Goal: Task Accomplishment & Management: Use online tool/utility

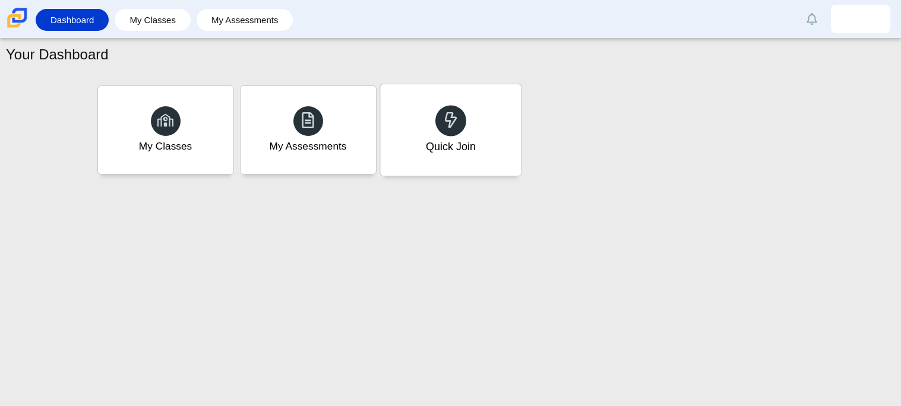
click at [439, 156] on div "Quick Join" at bounding box center [450, 129] width 141 height 91
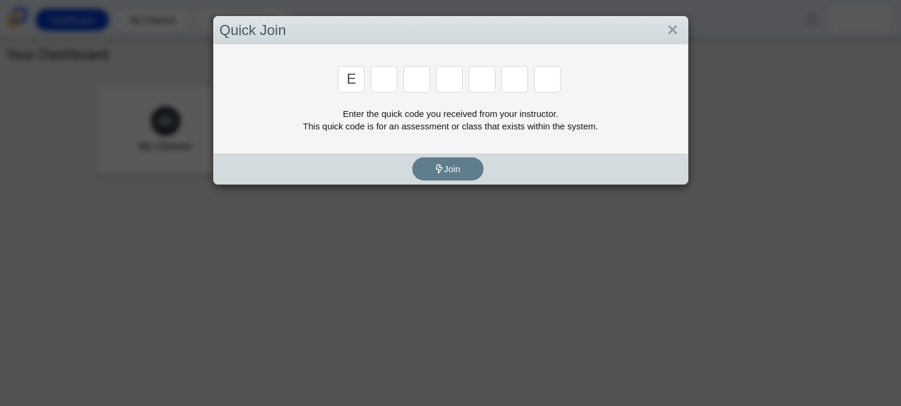
type input "E"
type input "w"
type input "8"
type input "w"
type input "z"
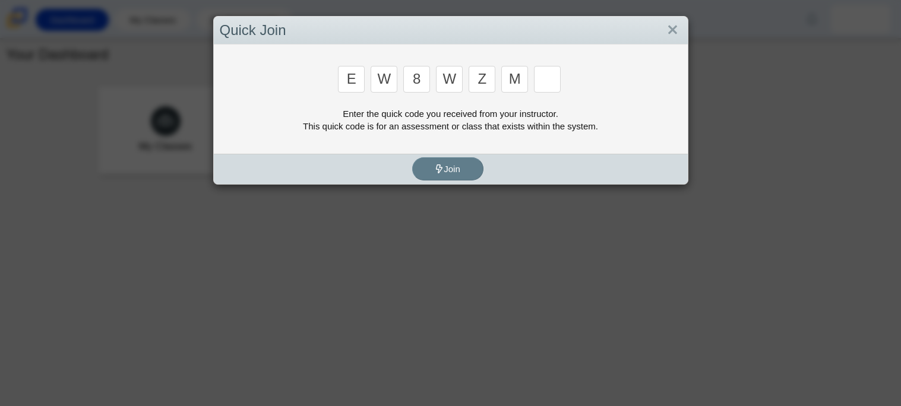
type input "m"
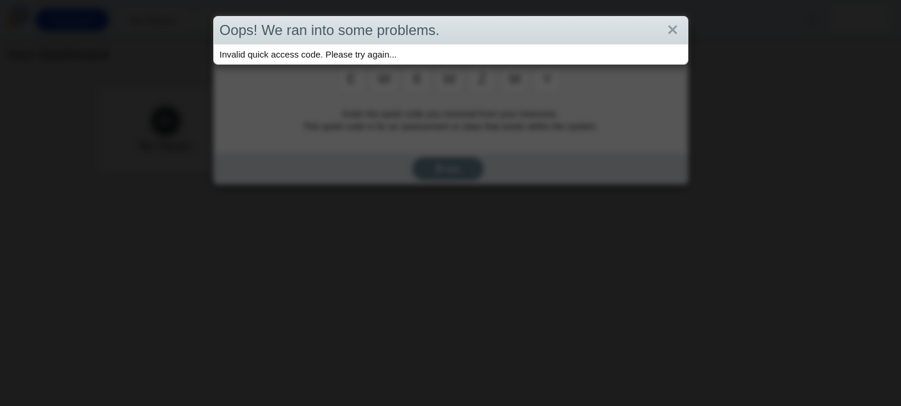
type input "y"
click at [326, 94] on div "Oops! We ran into some problems. Invalid quick access code. Please try again..." at bounding box center [450, 203] width 901 height 406
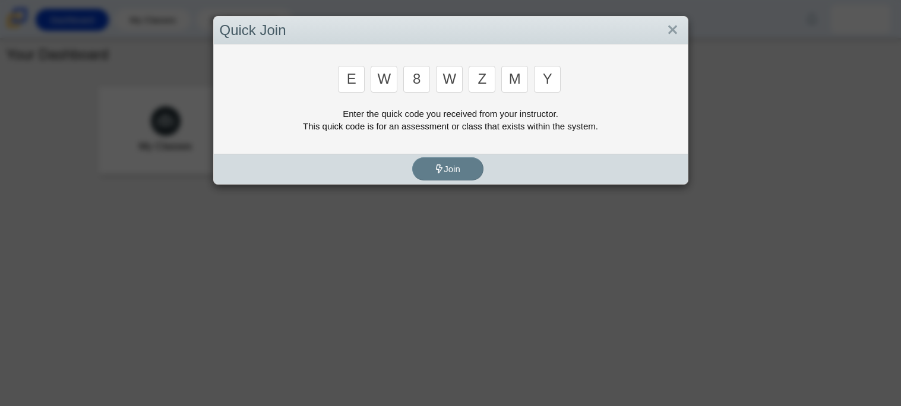
click at [403, 120] on div "Enter the quick code you received from your instructor. This quick code is for …" at bounding box center [451, 119] width 462 height 25
click at [554, 82] on input "y" at bounding box center [547, 79] width 27 height 27
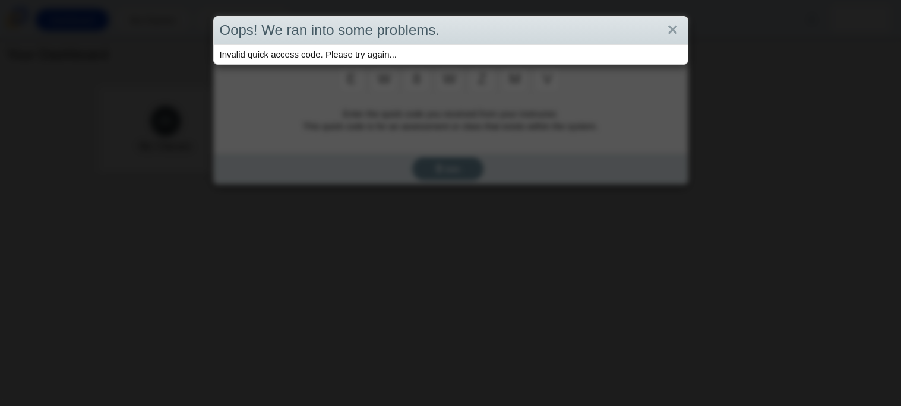
type input "v"
click at [572, 81] on div "Oops! We ran into some problems. Invalid quick access code. Please try again..." at bounding box center [450, 203] width 901 height 406
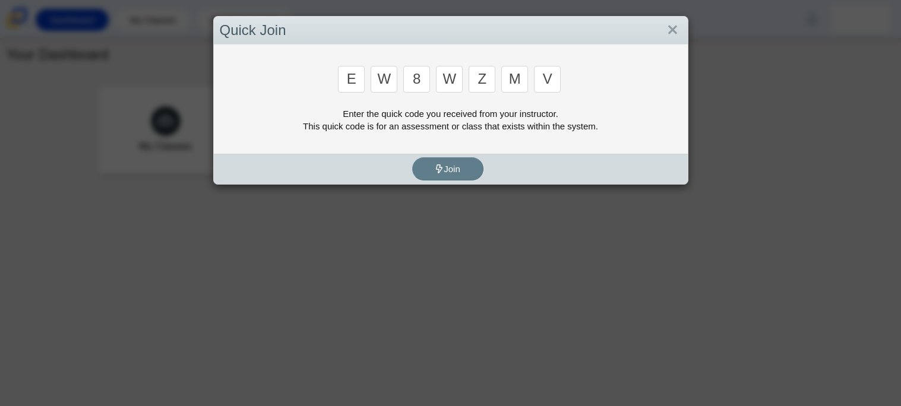
click at [362, 79] on input "E" at bounding box center [351, 79] width 27 height 27
type input "b"
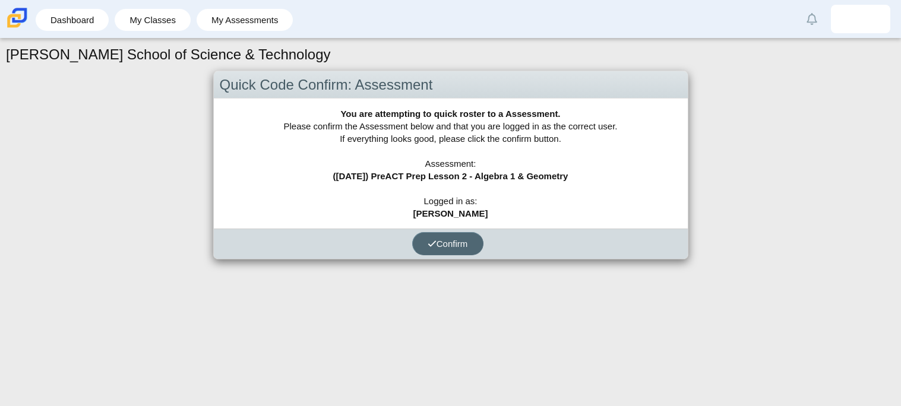
click at [461, 236] on button "Confirm" at bounding box center [447, 243] width 71 height 23
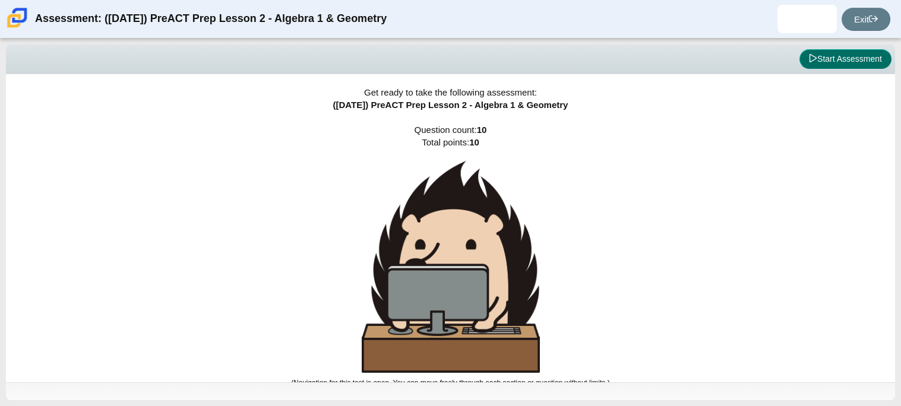
click at [850, 57] on button "Start Assessment" at bounding box center [845, 59] width 92 height 20
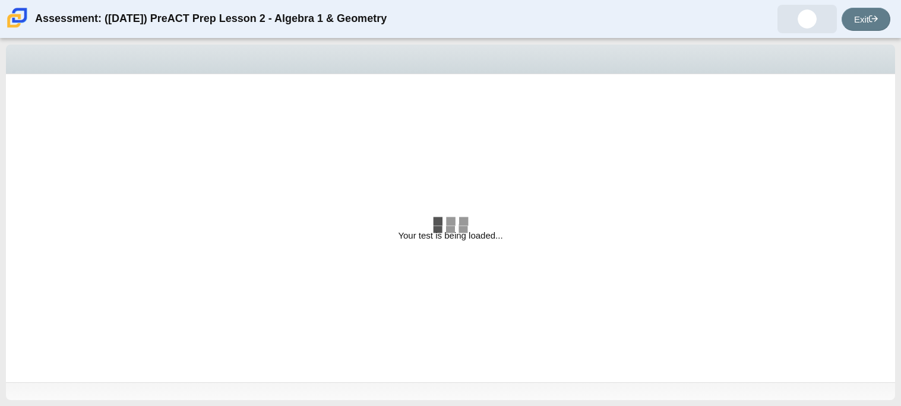
select select "bbf5d072-3e0b-44c4-9a12-6e7c9033f65b"
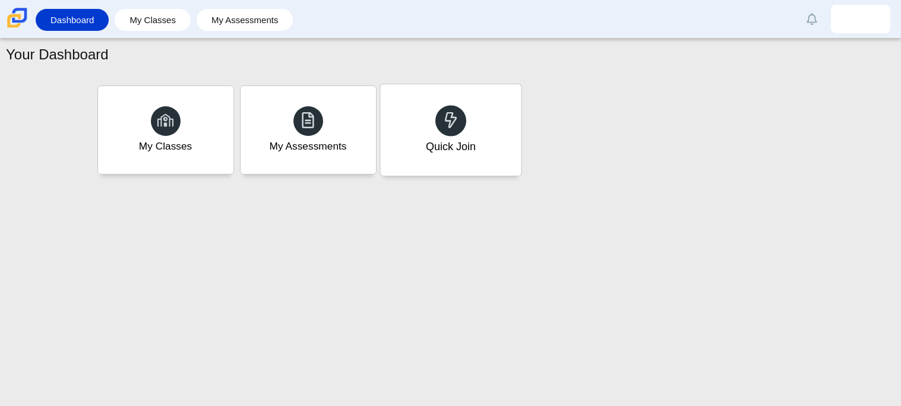
click at [476, 87] on div "Quick Join" at bounding box center [450, 129] width 141 height 91
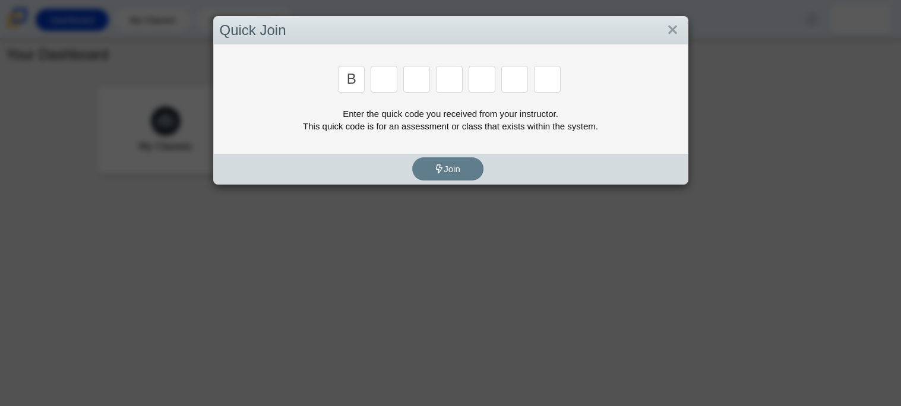
type input "b"
type input "w"
type input "8"
type input "w"
type input "z"
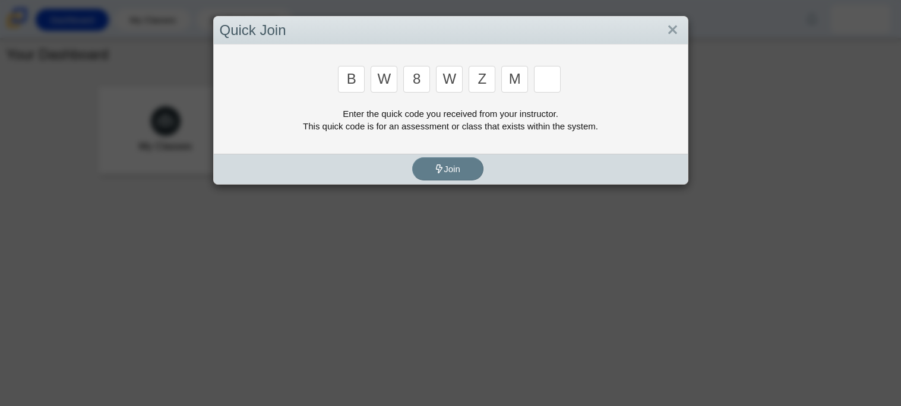
type input "m"
type input "v"
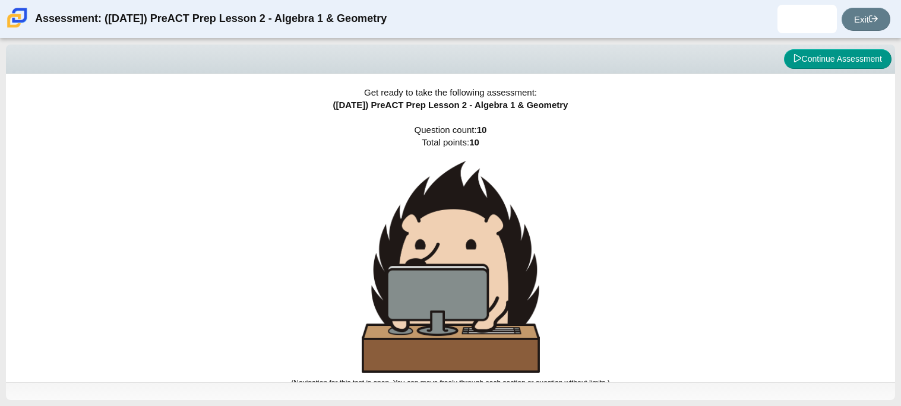
scroll to position [1, 0]
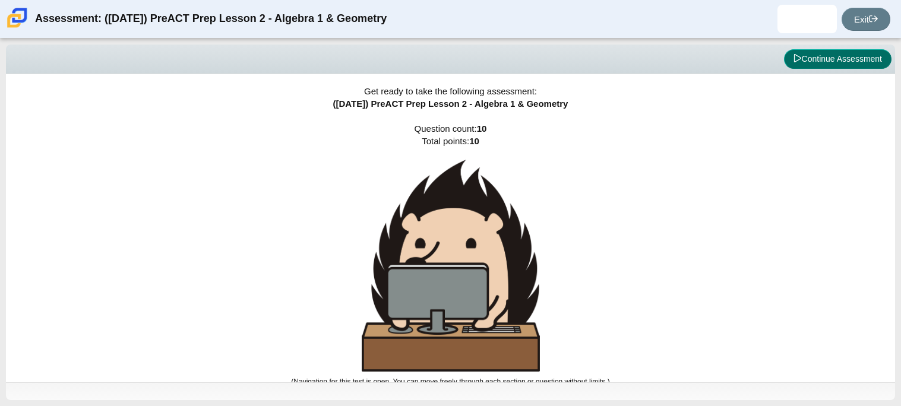
click at [817, 61] on button "Continue Assessment" at bounding box center [837, 59] width 107 height 20
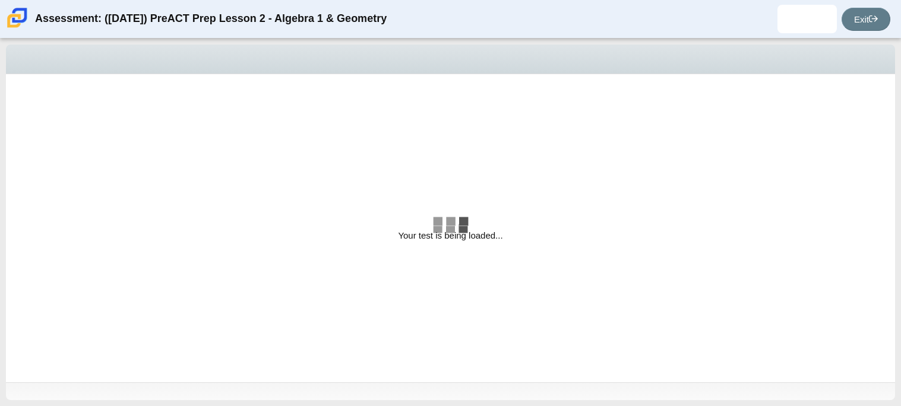
select select "bbf5d072-3e0b-44c4-9a12-6e7c9033f65b"
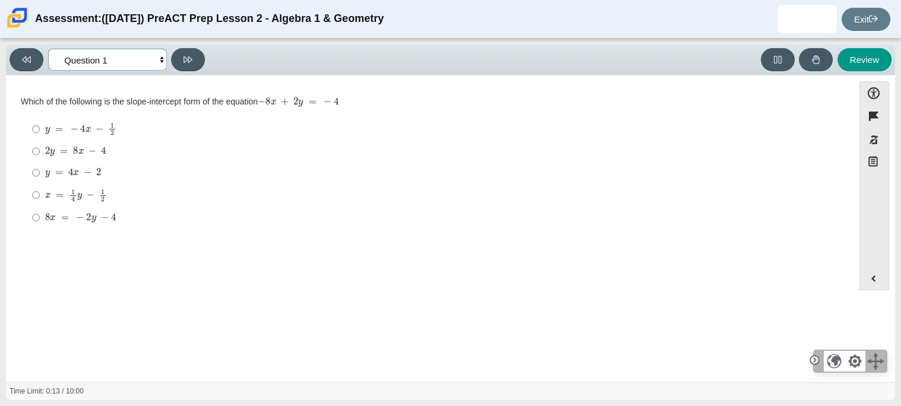
click at [141, 53] on select "Questions Question 1 Question 2 Question 3 Question 4 Question 5 Question 6 Que…" at bounding box center [107, 60] width 119 height 22
click at [120, 56] on select "Questions Question 1 Question 2 Question 3 Question 4 Question 5 Question 6 Que…" at bounding box center [107, 60] width 119 height 22
click at [23, 217] on li "8 x = − 2 y − 4 8 x = − 2 y − 4" at bounding box center [429, 217] width 815 height 21
click at [38, 223] on input "8 x = − 2 y − 4 8 x = − 2 y − 4" at bounding box center [36, 217] width 8 height 21
radio input "true"
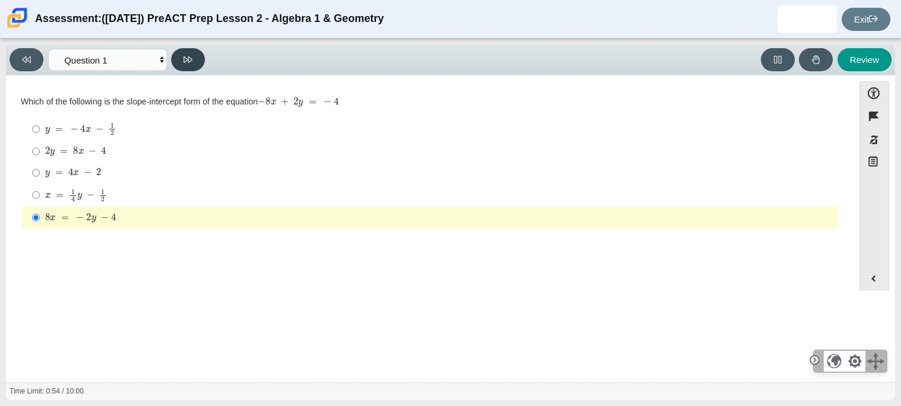
click at [182, 60] on button at bounding box center [188, 59] width 34 height 23
select select "ed62e223-81bd-4cbf-ab48-ab975844bd1f"
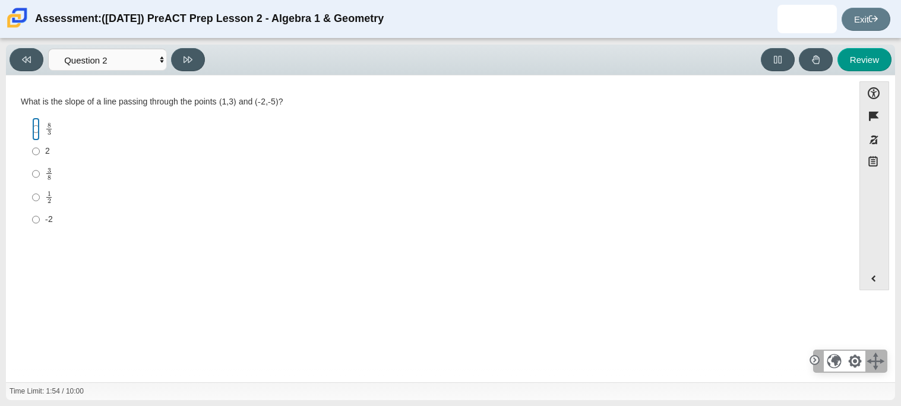
click at [34, 129] on input "8 3 8 thirds" at bounding box center [36, 129] width 8 height 23
radio input "true"
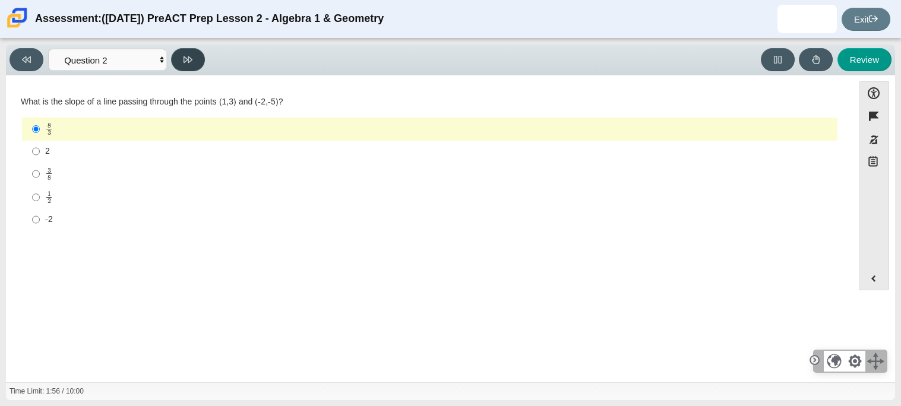
click at [195, 59] on button at bounding box center [188, 59] width 34 height 23
select select "97f4f5fa-a52e-4fed-af51-565bfcdf47cb"
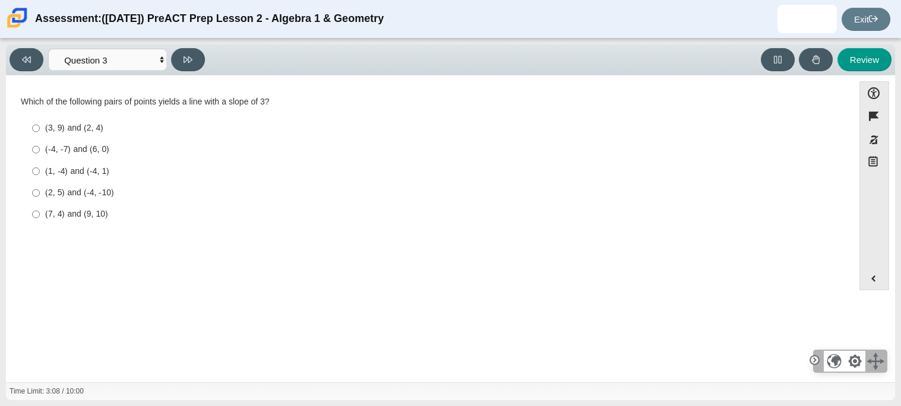
click at [45, 210] on div "(7, 4) and (9, 10)" at bounding box center [438, 214] width 787 height 12
click at [40, 210] on input "(7, 4) and (9, 10) (7, 4) and (9, 10)" at bounding box center [36, 214] width 8 height 21
radio input "true"
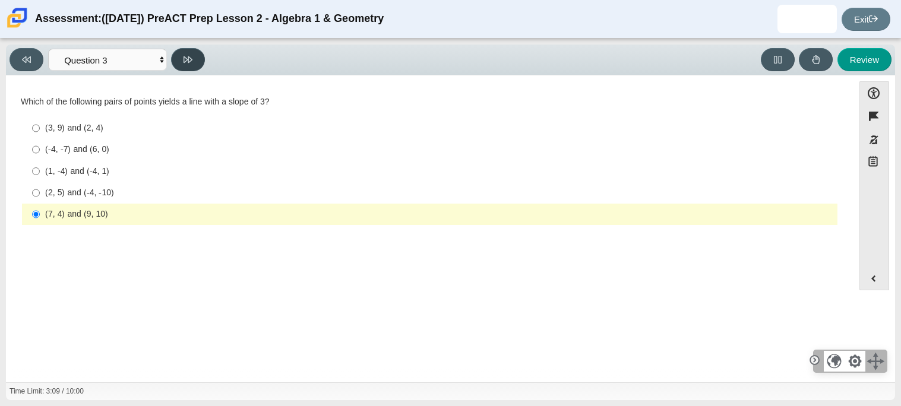
click at [177, 64] on button at bounding box center [188, 59] width 34 height 23
select select "89427bb7-e313-4f00-988f-8b8255897029"
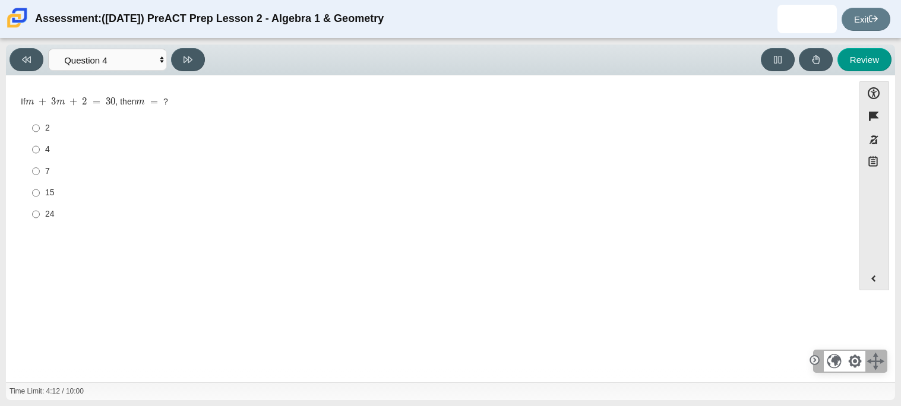
drag, startPoint x: 87, startPoint y: 107, endPoint x: 96, endPoint y: 110, distance: 9.4
click at [96, 110] on mjx-container "m + 3 m + 2 = 30" at bounding box center [71, 101] width 90 height 23
click at [39, 189] on input "15 15" at bounding box center [36, 192] width 8 height 21
radio input "true"
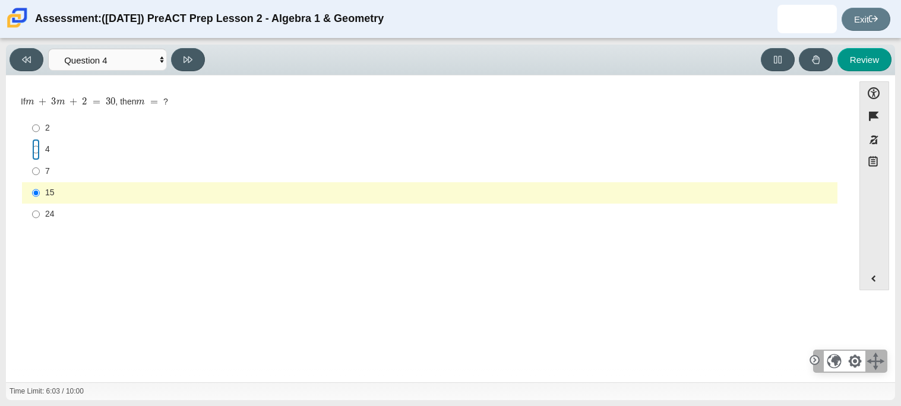
click at [32, 150] on input "4 4" at bounding box center [36, 149] width 8 height 21
radio input "true"
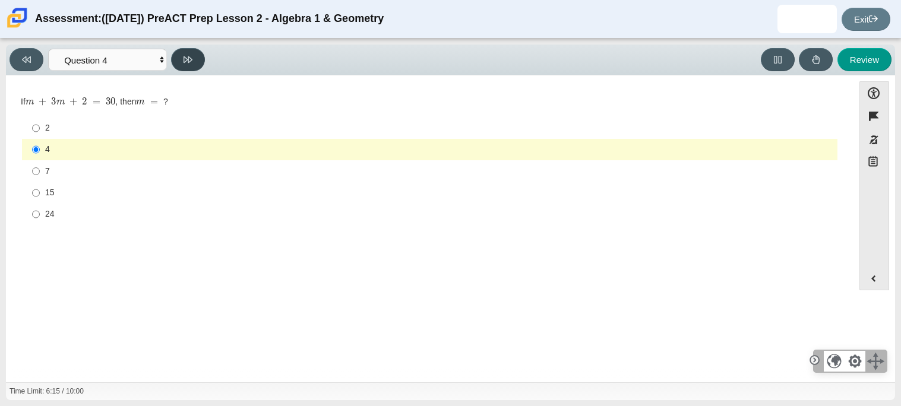
click at [183, 59] on icon at bounding box center [187, 59] width 9 height 9
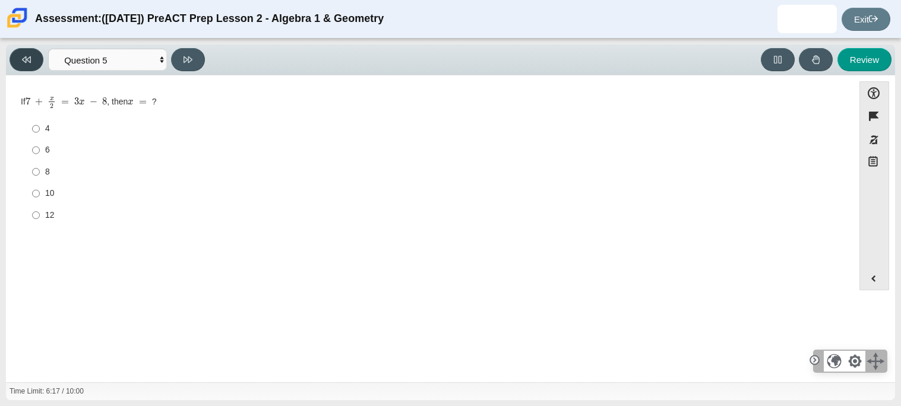
click at [15, 57] on button at bounding box center [26, 59] width 34 height 23
select select "89427bb7-e313-4f00-988f-8b8255897029"
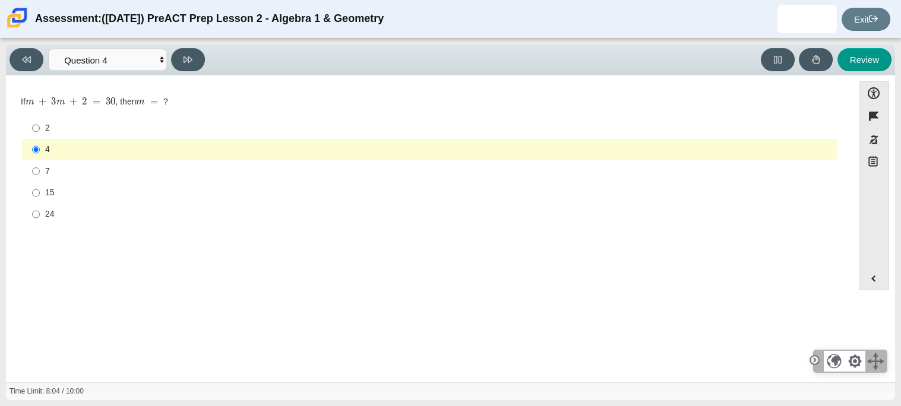
click at [31, 168] on label "7 7" at bounding box center [430, 170] width 813 height 21
click at [32, 168] on input "7 7" at bounding box center [36, 170] width 8 height 21
radio input "true"
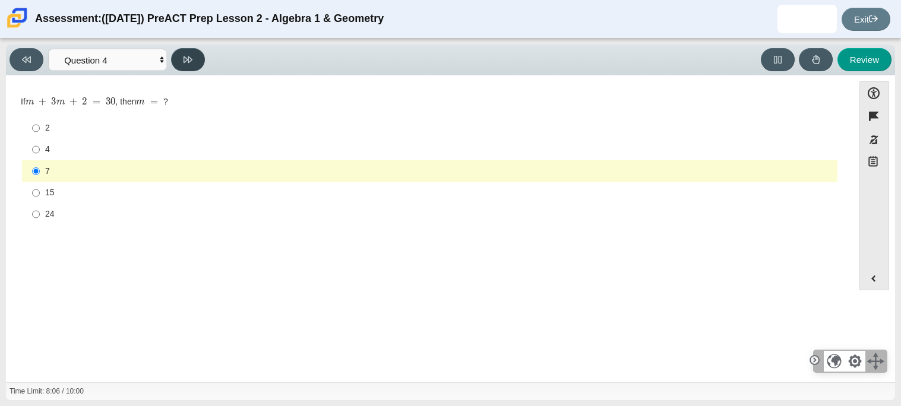
click at [183, 66] on button at bounding box center [188, 59] width 34 height 23
select select "489dcffd-4e6a-49cf-a9d6-ad1d4a911a4e"
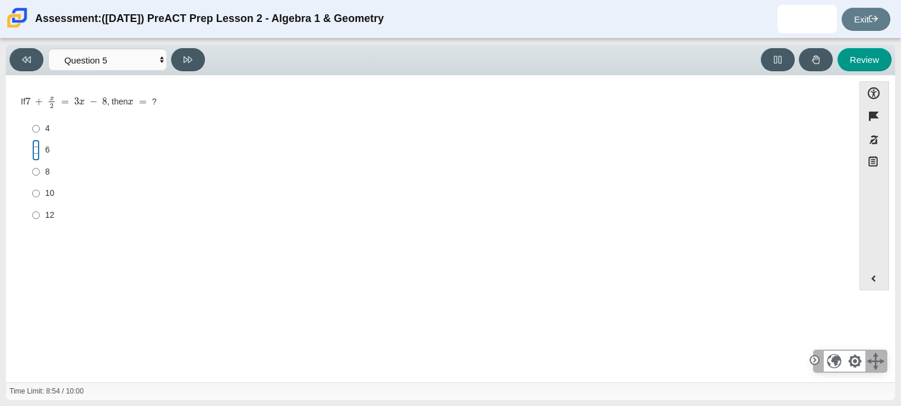
click at [37, 148] on input "6 6" at bounding box center [36, 150] width 8 height 21
radio input "true"
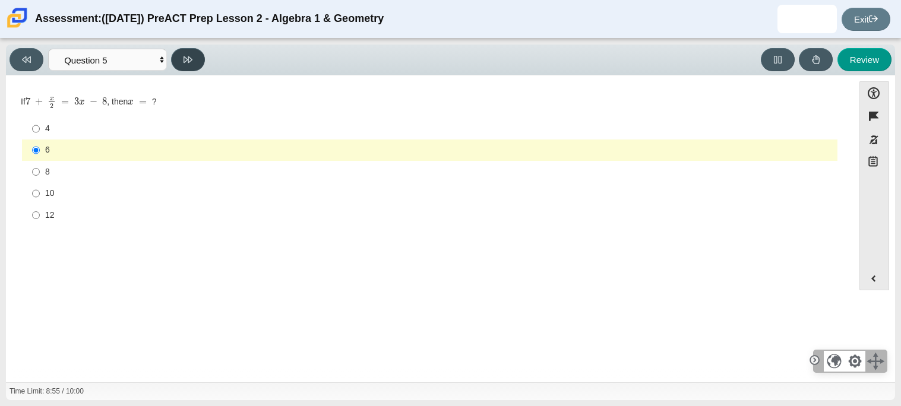
click at [189, 61] on icon at bounding box center [187, 59] width 9 height 9
select select "210571de-36a6-4d8e-a361-ceff8ef801dc"
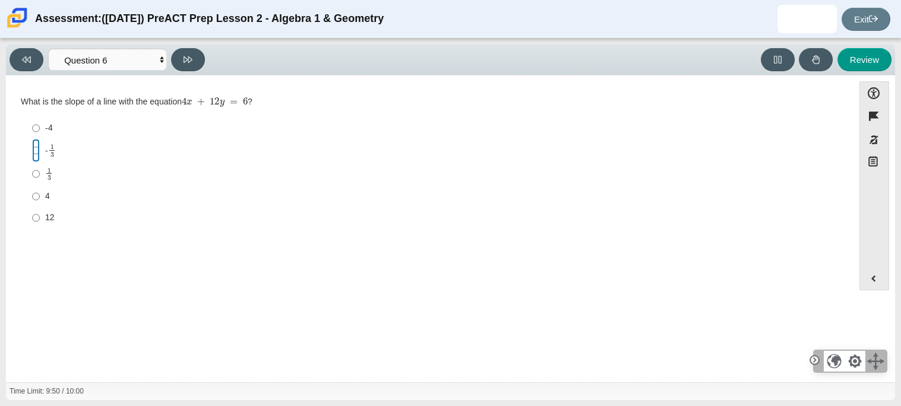
click at [35, 155] on input "- 1 3 -1 third" at bounding box center [36, 150] width 8 height 23
radio input "true"
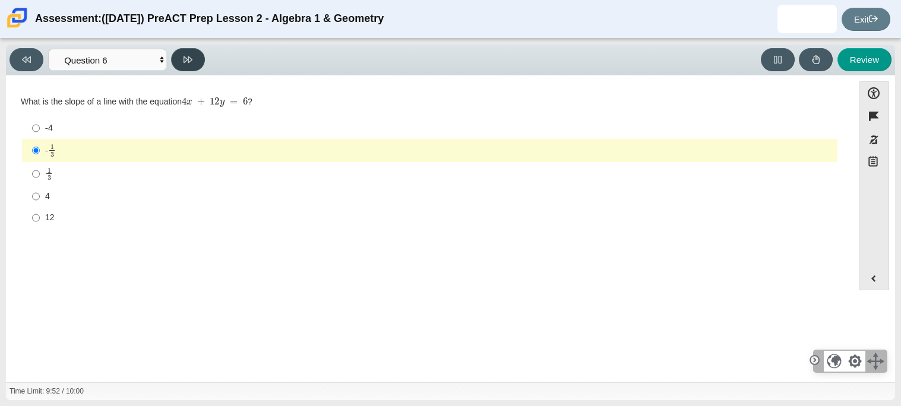
click at [195, 59] on button at bounding box center [188, 59] width 34 height 23
select select "ec95ace6-bebc-42b8-9428-40567494d4da"
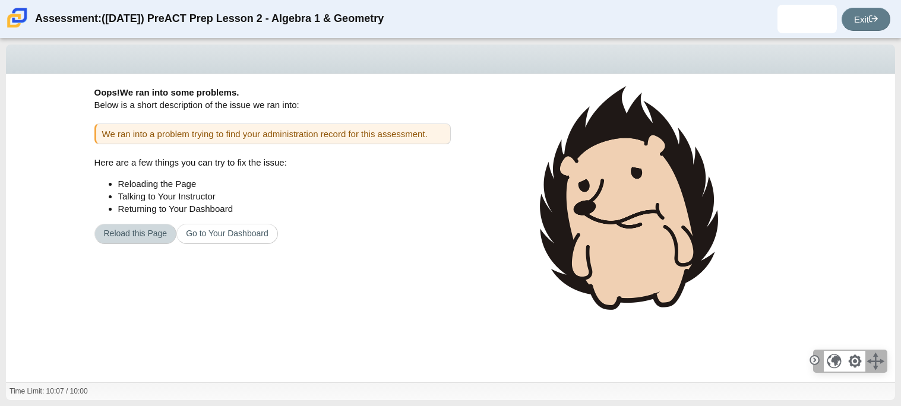
click at [141, 225] on button "Reload this Page" at bounding box center [135, 234] width 83 height 20
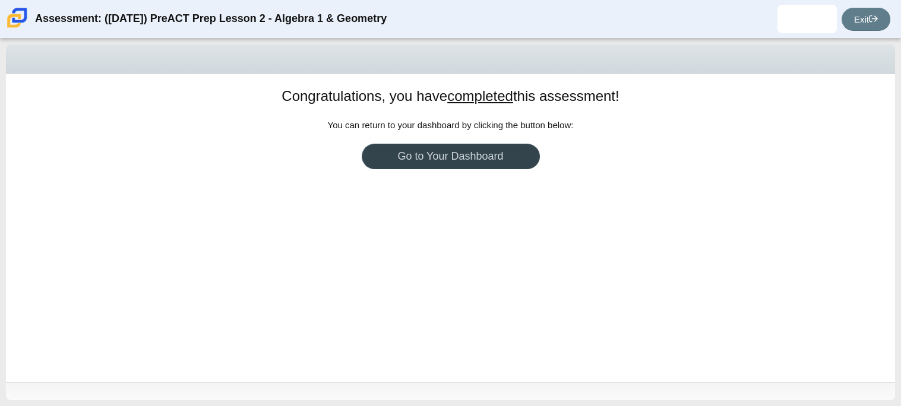
click at [397, 163] on link "Go to Your Dashboard" at bounding box center [451, 157] width 178 height 26
